Goal: Task Accomplishment & Management: Complete application form

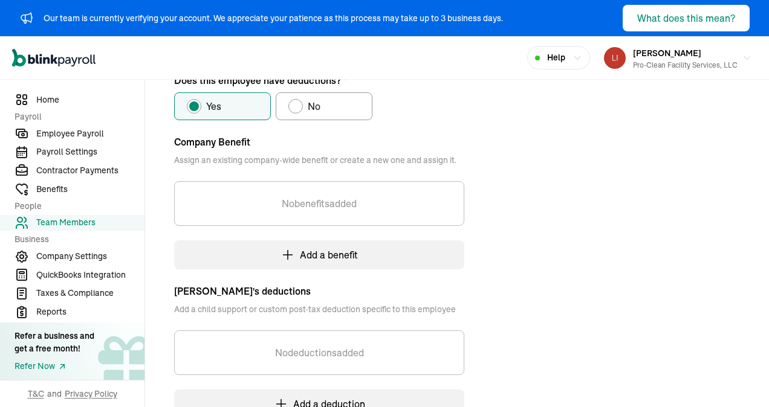
scroll to position [313, 0]
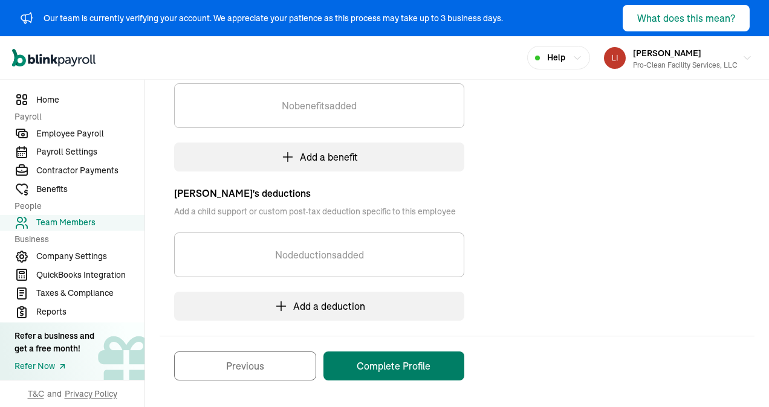
click at [394, 368] on button "Complete Profile" at bounding box center [393, 366] width 141 height 29
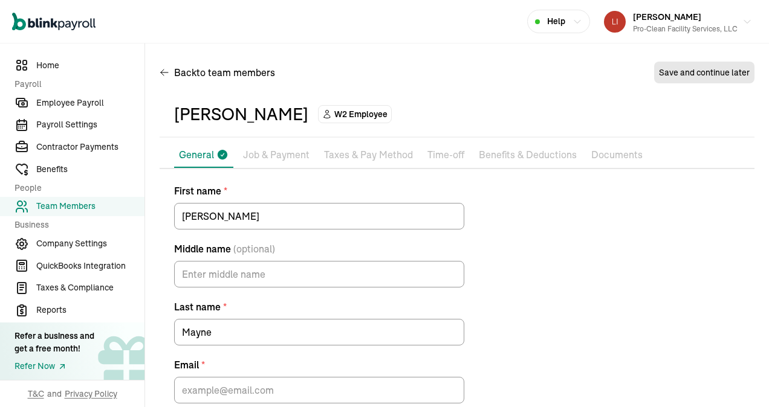
scroll to position [62, 0]
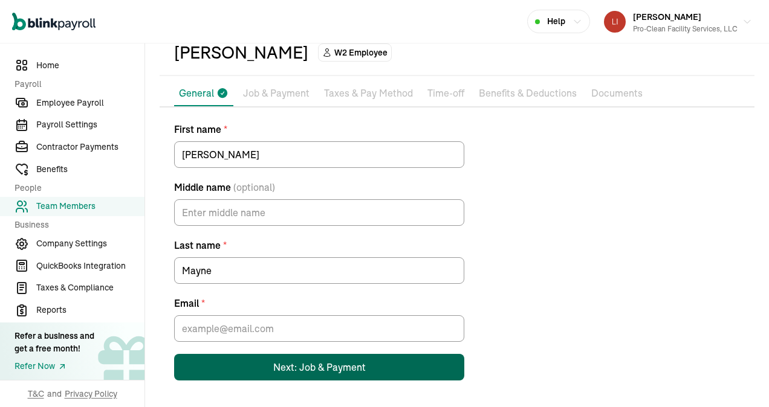
click at [301, 364] on div "Next: Job & Payment" at bounding box center [319, 367] width 92 height 15
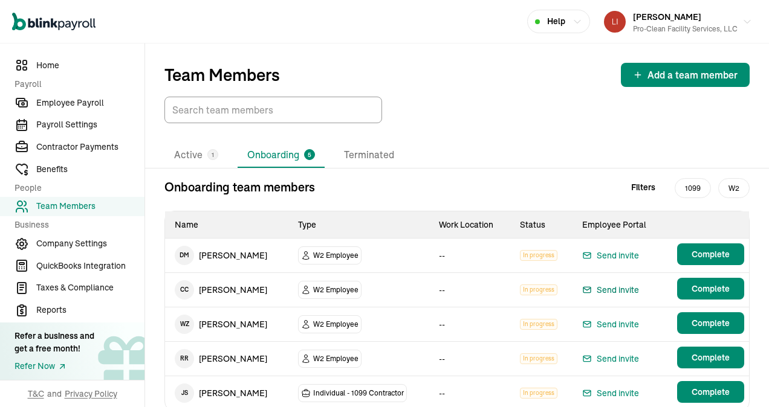
click at [607, 290] on div "Send invite" at bounding box center [610, 290] width 57 height 15
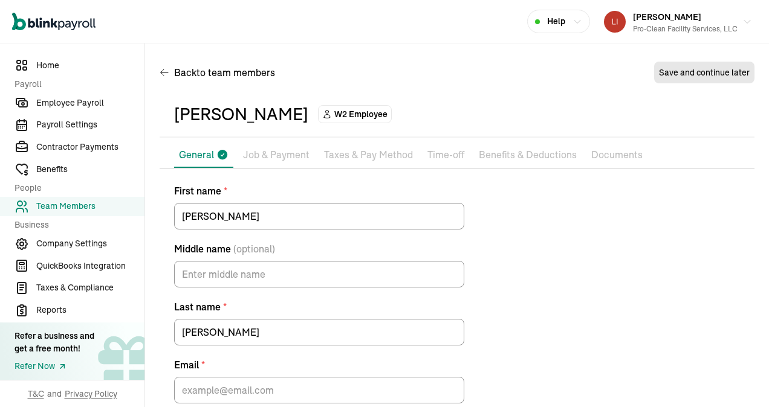
scroll to position [62, 0]
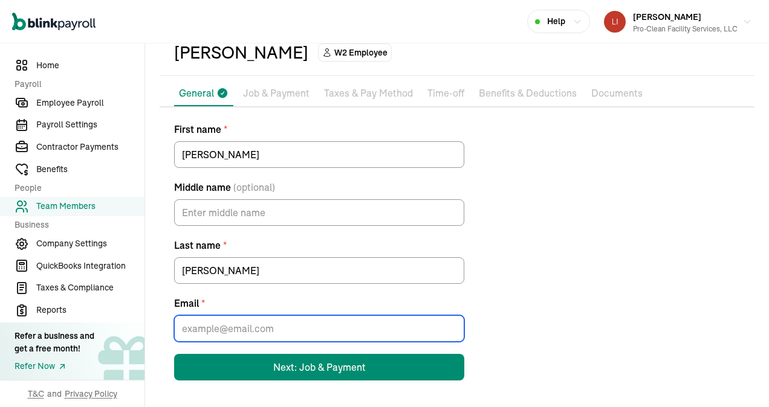
click at [284, 333] on input "Email *" at bounding box center [319, 329] width 290 height 27
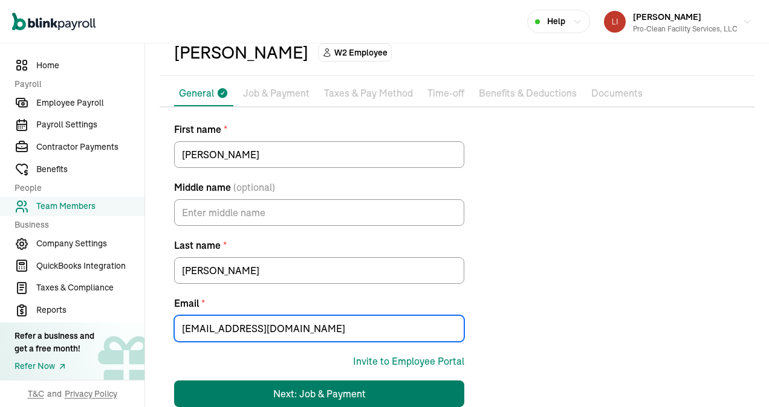
type input "[EMAIL_ADDRESS][DOMAIN_NAME]"
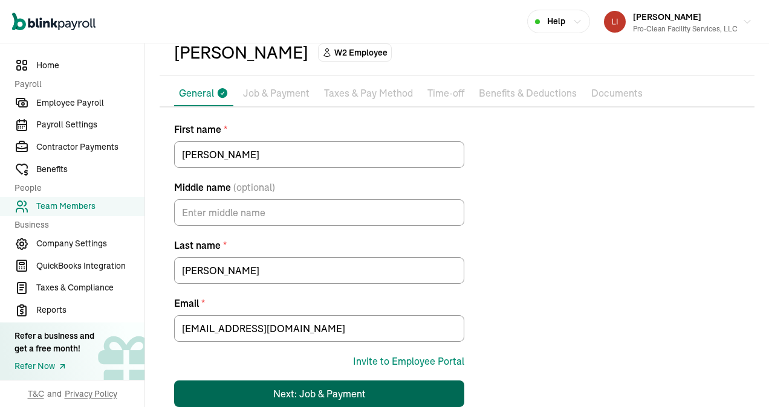
click at [301, 391] on div "Next: Job & Payment" at bounding box center [319, 394] width 92 height 15
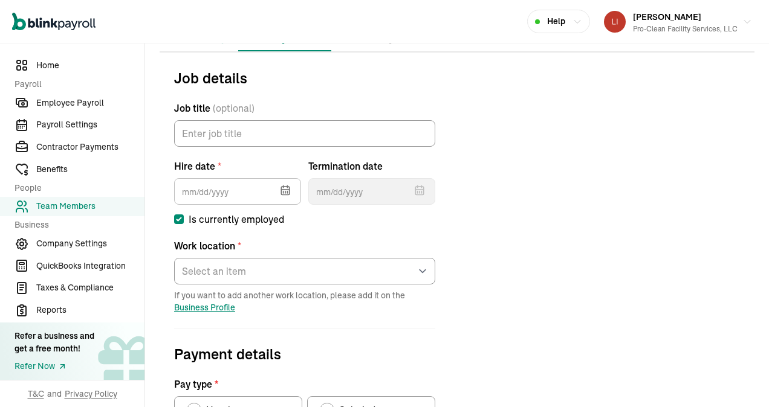
scroll to position [143, 0]
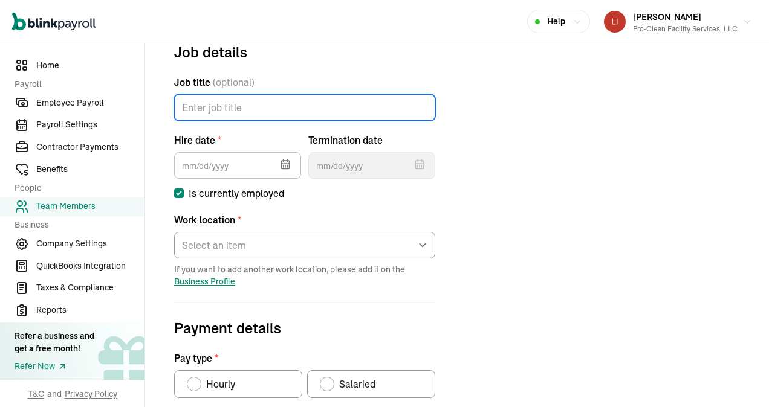
click at [207, 108] on input "Job title (optional)" at bounding box center [304, 107] width 261 height 27
type input "Laborer"
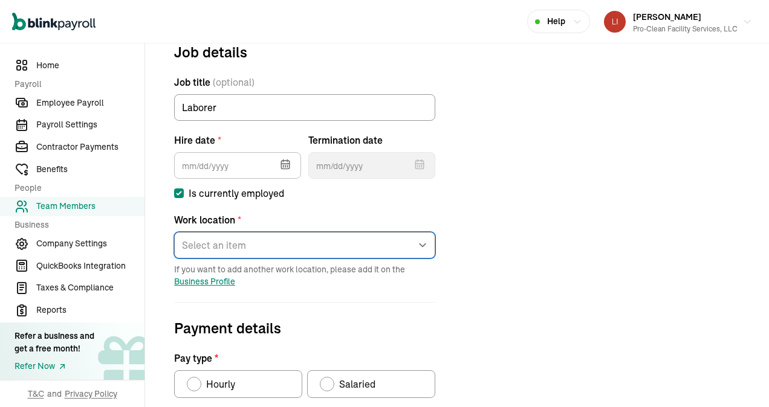
click at [421, 248] on select "Select an item [GEOGRAPHIC_DATA] [PERSON_NAME]'s home address Works from home" at bounding box center [304, 245] width 261 height 27
select select "[STREET_ADDRESS]"
click at [174, 232] on select "Select an item [GEOGRAPHIC_DATA] [PERSON_NAME]'s home address Works from home" at bounding box center [304, 245] width 261 height 27
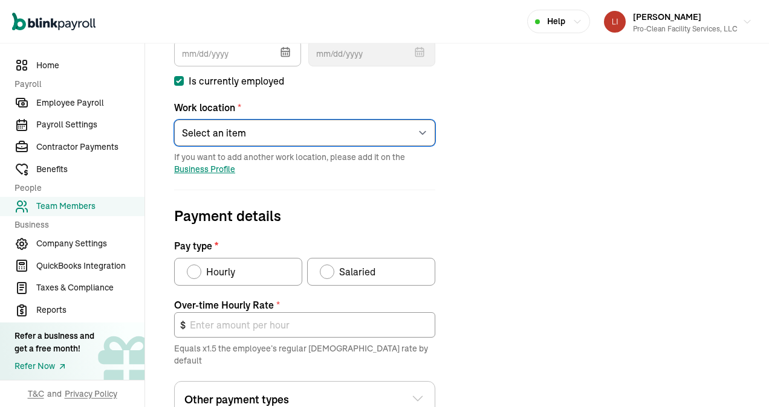
scroll to position [264, 0]
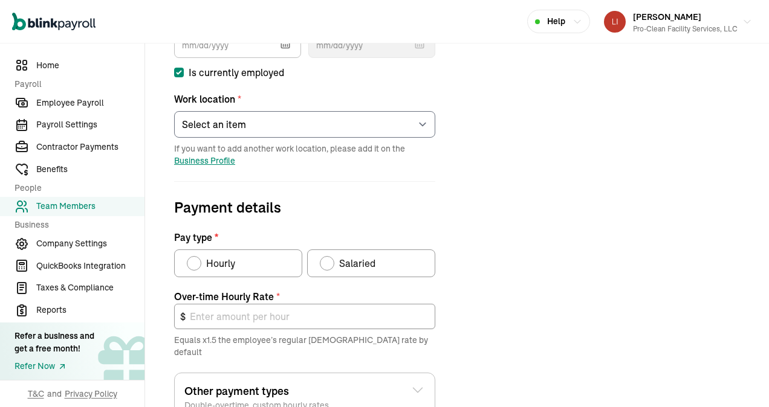
drag, startPoint x: 193, startPoint y: 264, endPoint x: 206, endPoint y: 275, distance: 16.7
click at [193, 265] on div "Pay type" at bounding box center [194, 264] width 10 height 10
click at [193, 265] on input "Hourly" at bounding box center [191, 261] width 10 height 10
radio input "true"
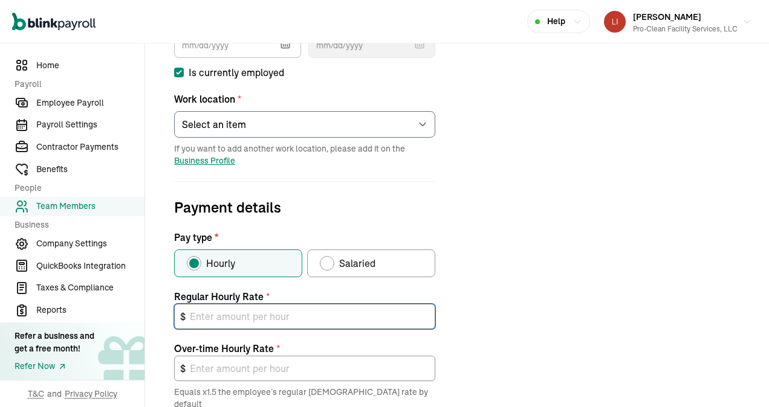
click at [212, 319] on input "text" at bounding box center [304, 316] width 261 height 25
type input "1"
type input "1.50"
type input "15"
type input "22.50"
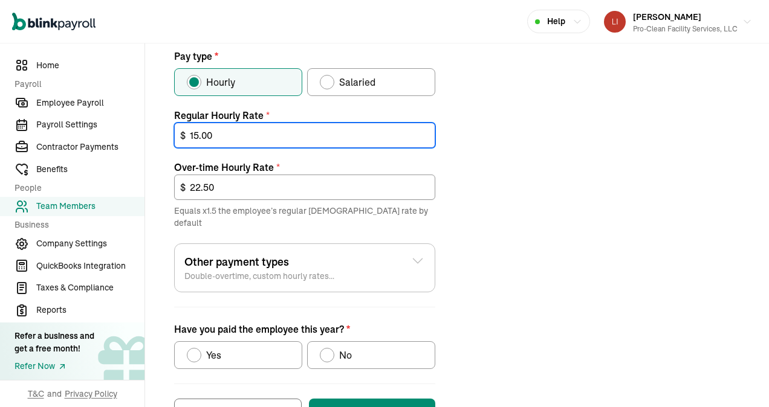
scroll to position [480, 0]
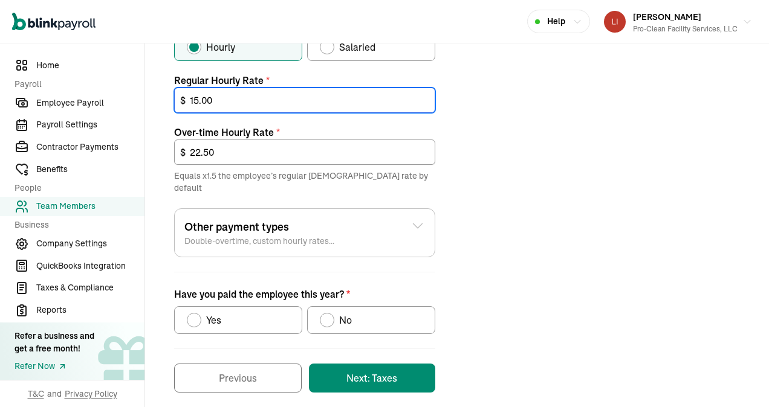
type input "15.00"
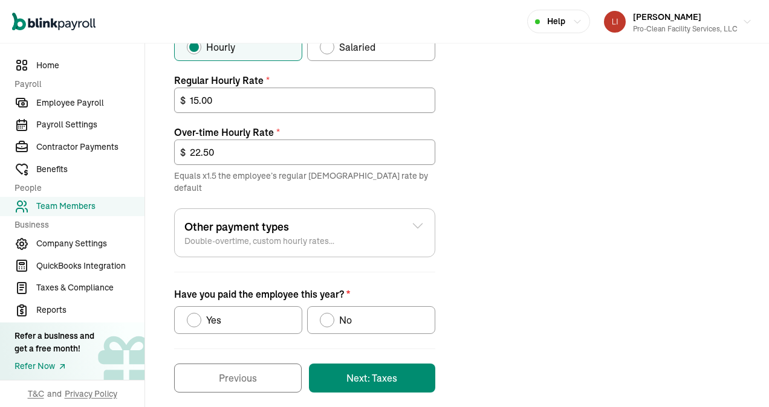
click at [196, 316] on div "Have you paid the employee this year?" at bounding box center [194, 321] width 10 height 10
click at [196, 313] on input "Yes" at bounding box center [191, 318] width 10 height 10
radio input "true"
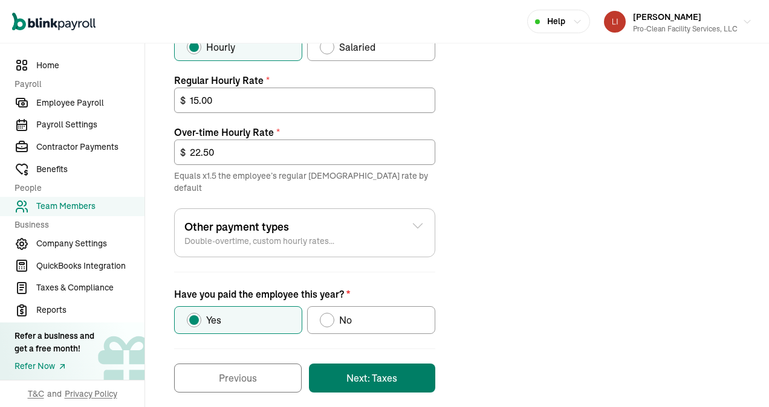
click at [366, 368] on button "Next: Taxes" at bounding box center [372, 378] width 126 height 29
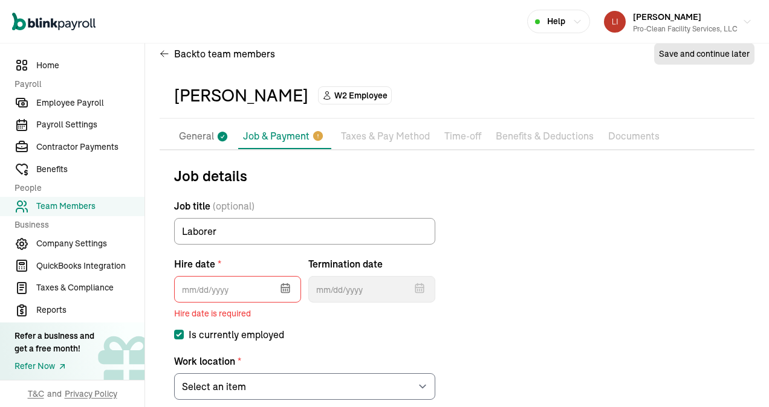
scroll to position [14, 0]
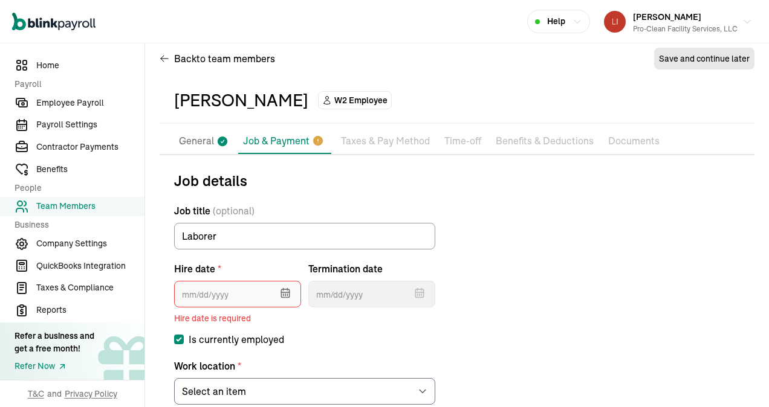
click at [195, 293] on input "text" at bounding box center [237, 294] width 127 height 27
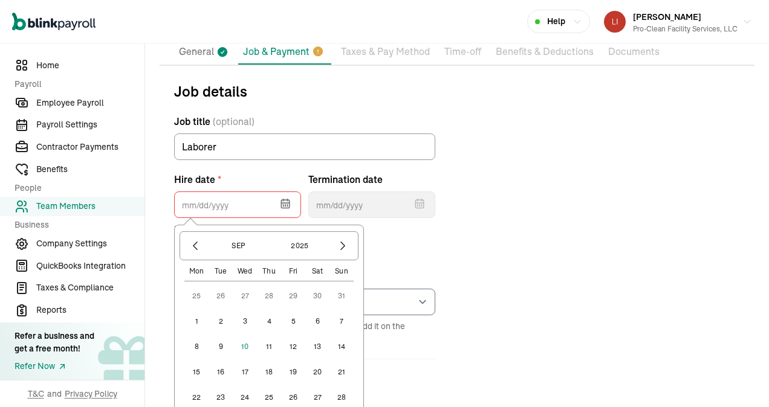
scroll to position [143, 0]
